Goal: Task Accomplishment & Management: Use online tool/utility

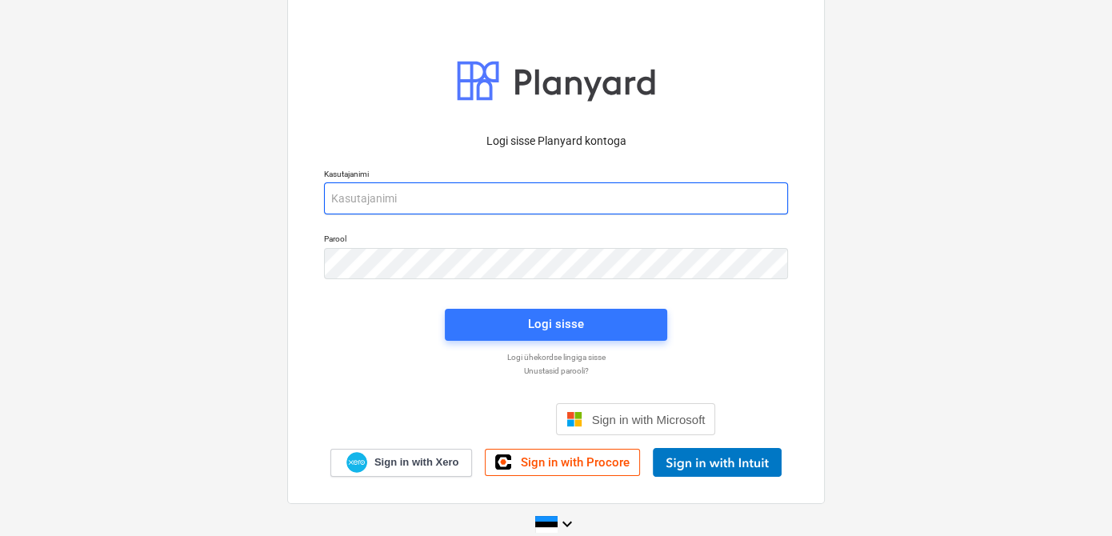
click at [374, 203] on input "email" at bounding box center [556, 198] width 464 height 32
type input "[EMAIL_ADDRESS][DOMAIN_NAME]"
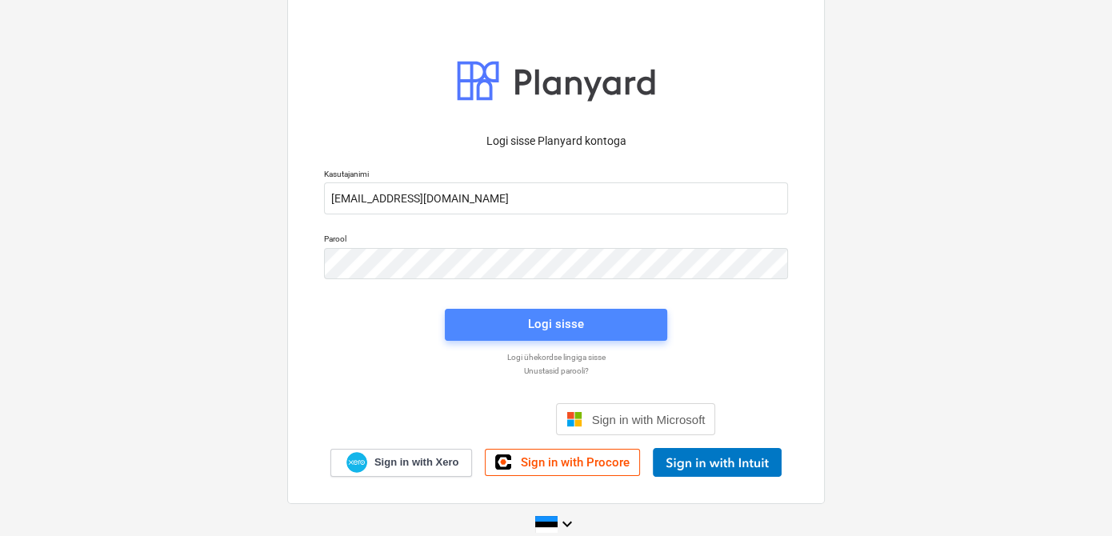
click at [507, 329] on span "Logi sisse" at bounding box center [556, 324] width 184 height 21
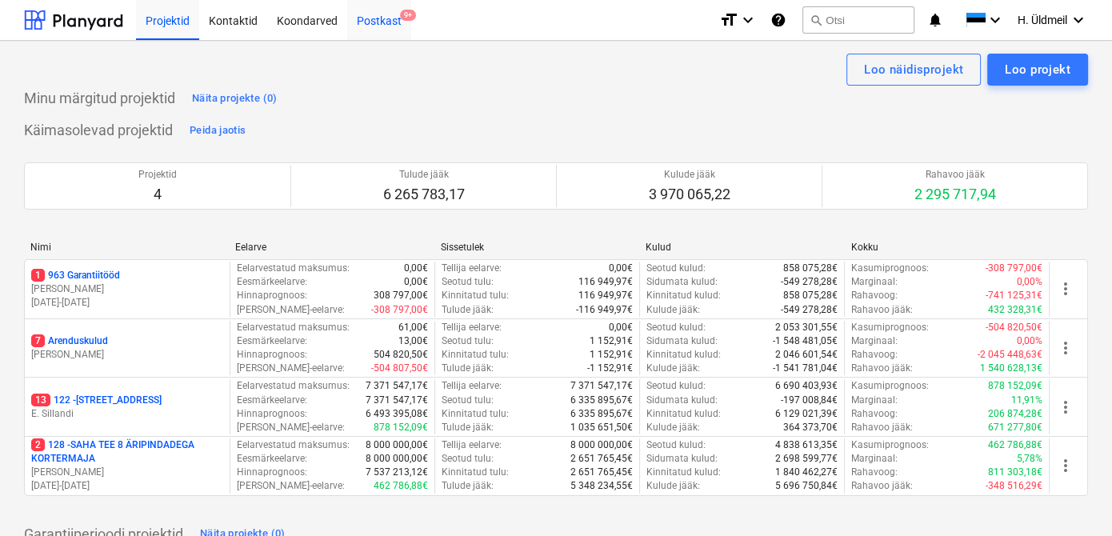
click at [392, 19] on div "Postkast 9+" at bounding box center [379, 19] width 64 height 41
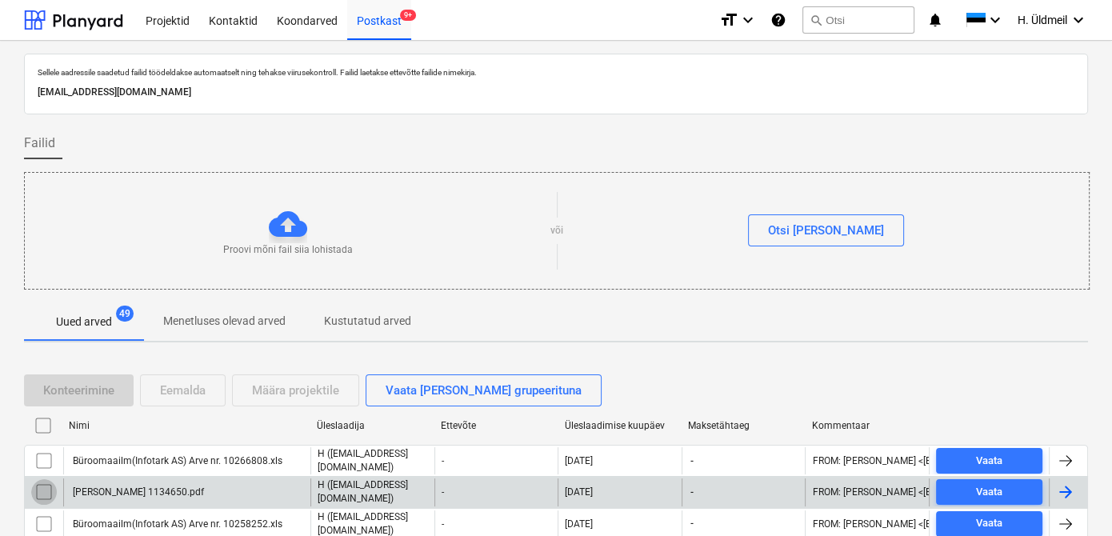
click at [45, 493] on input "checkbox" at bounding box center [44, 492] width 26 height 26
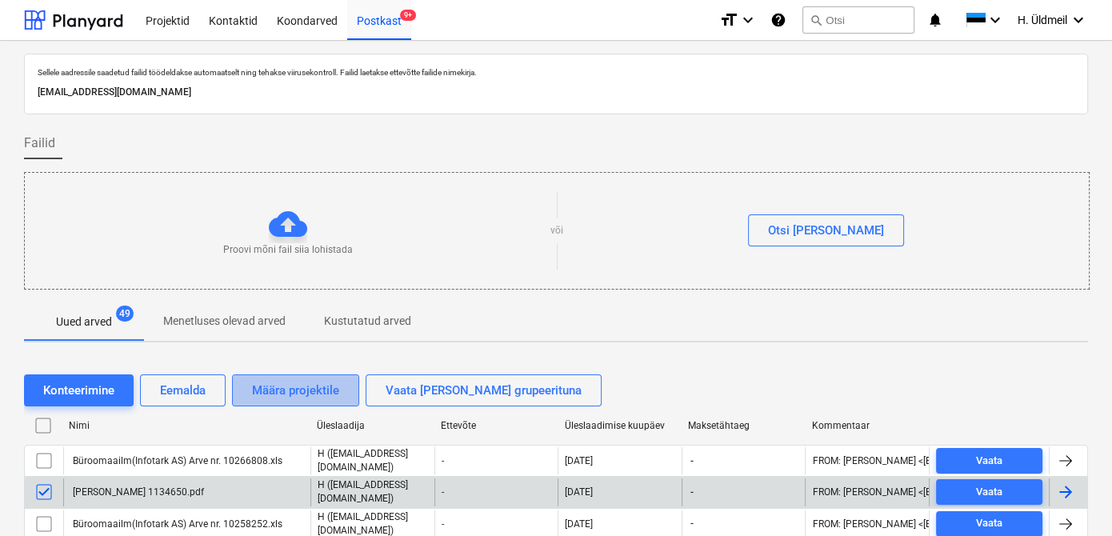
click at [297, 384] on div "Määra projektile" at bounding box center [295, 390] width 87 height 21
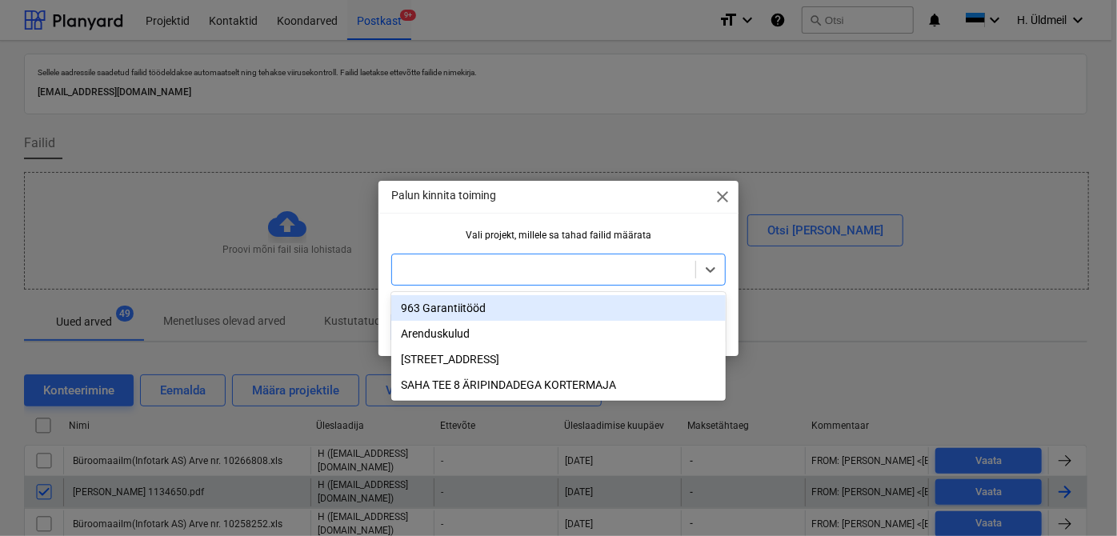
click at [439, 273] on div at bounding box center [543, 270] width 287 height 16
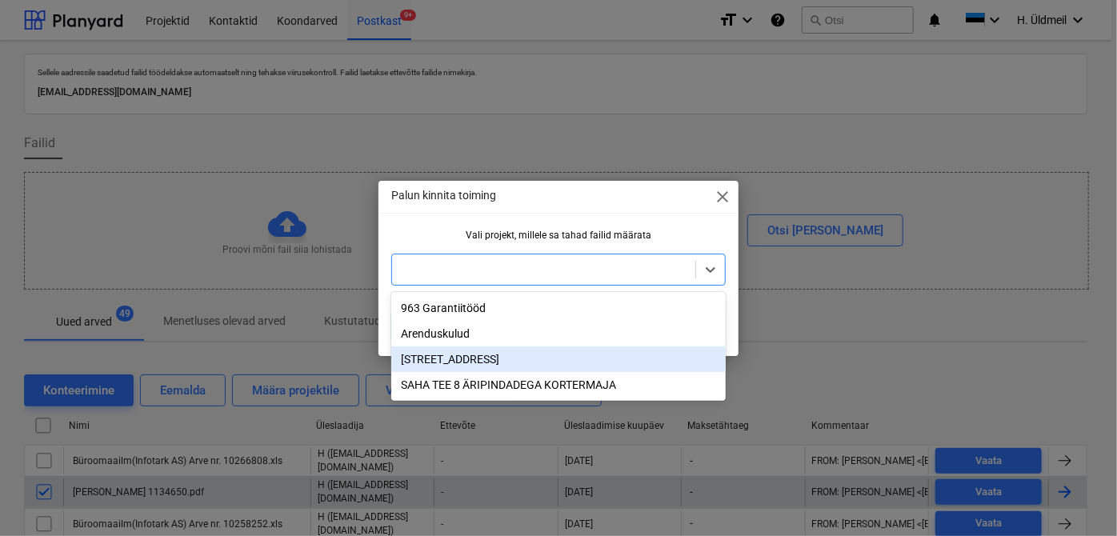
click at [437, 365] on div "[STREET_ADDRESS]" at bounding box center [558, 360] width 335 height 26
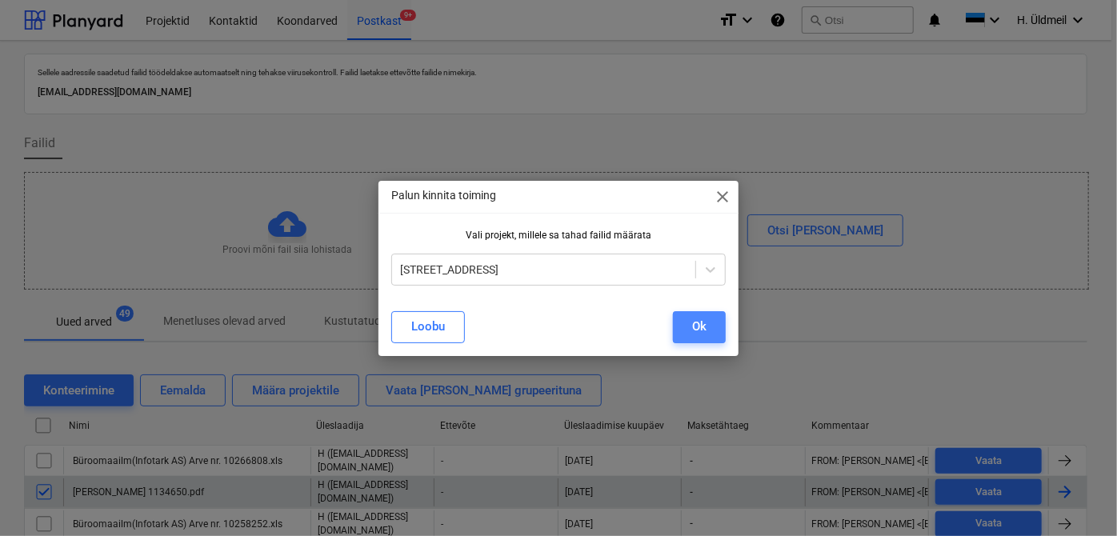
click at [699, 331] on div "Ok" at bounding box center [699, 326] width 14 height 21
